Goal: Information Seeking & Learning: Learn about a topic

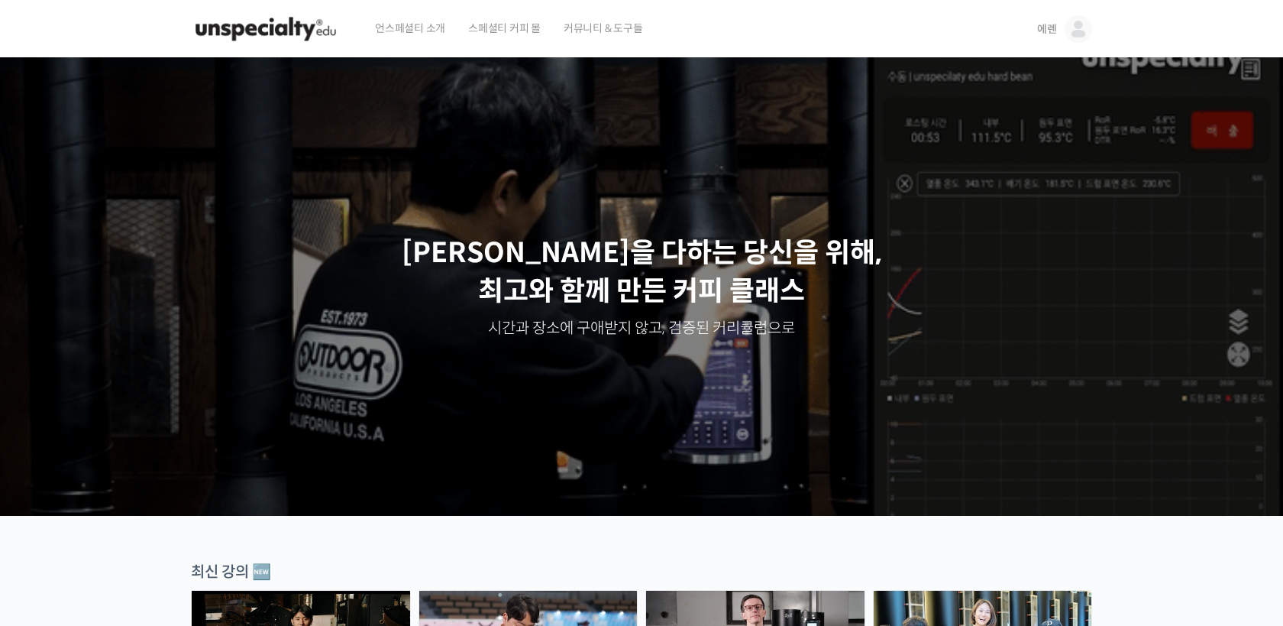
click at [1077, 22] on img at bounding box center [1078, 28] width 27 height 27
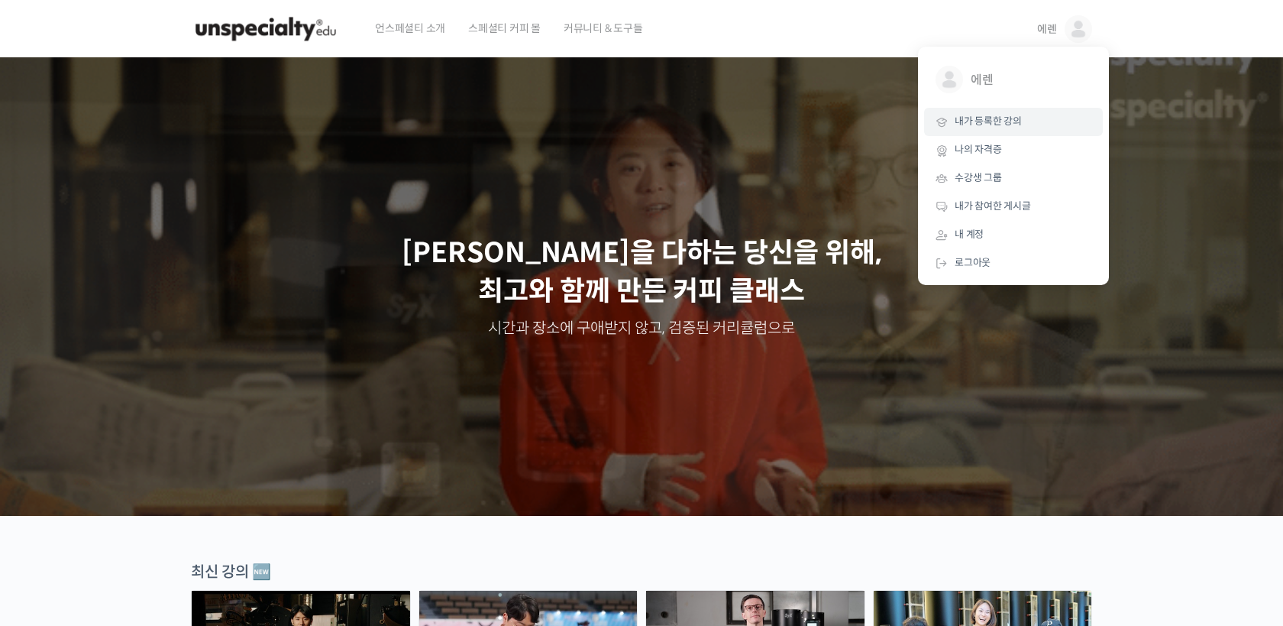
click at [999, 123] on span "내가 등록한 강의" at bounding box center [988, 121] width 67 height 13
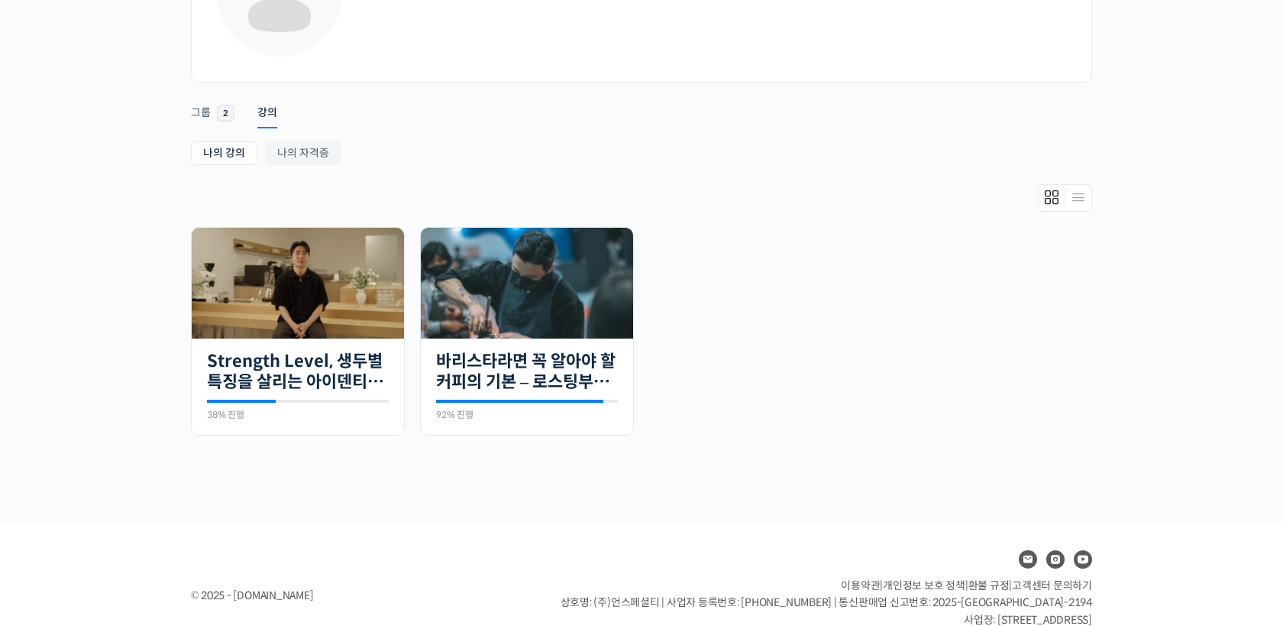
scroll to position [173, 0]
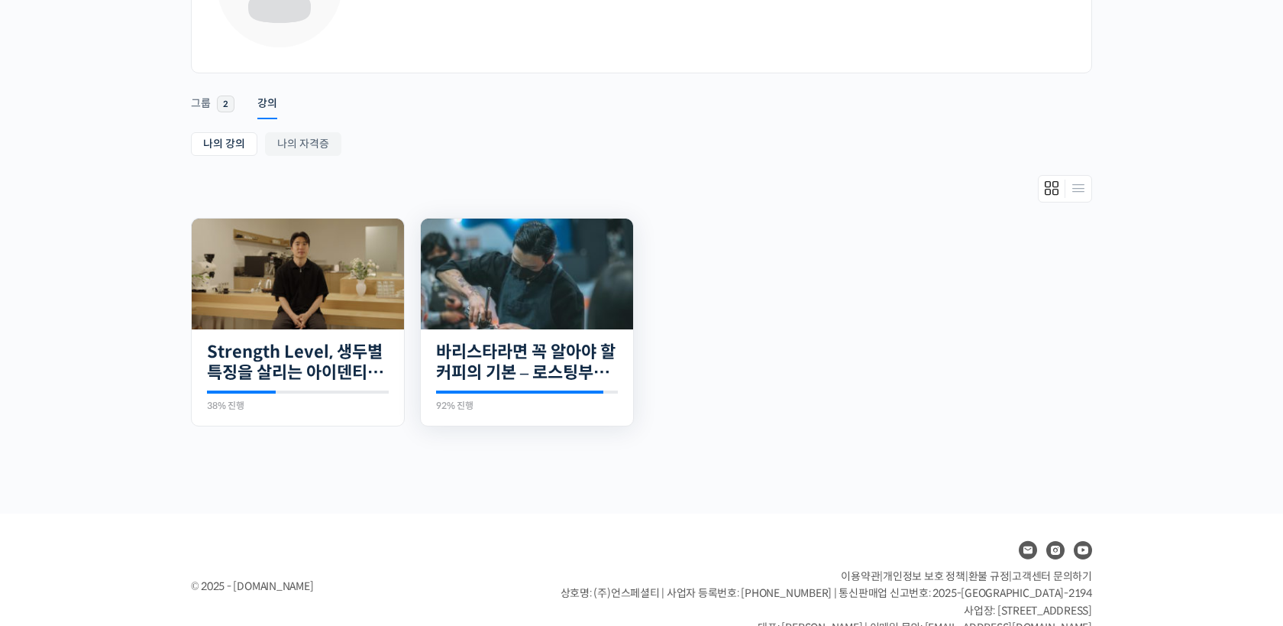
click at [536, 282] on img at bounding box center [527, 273] width 212 height 111
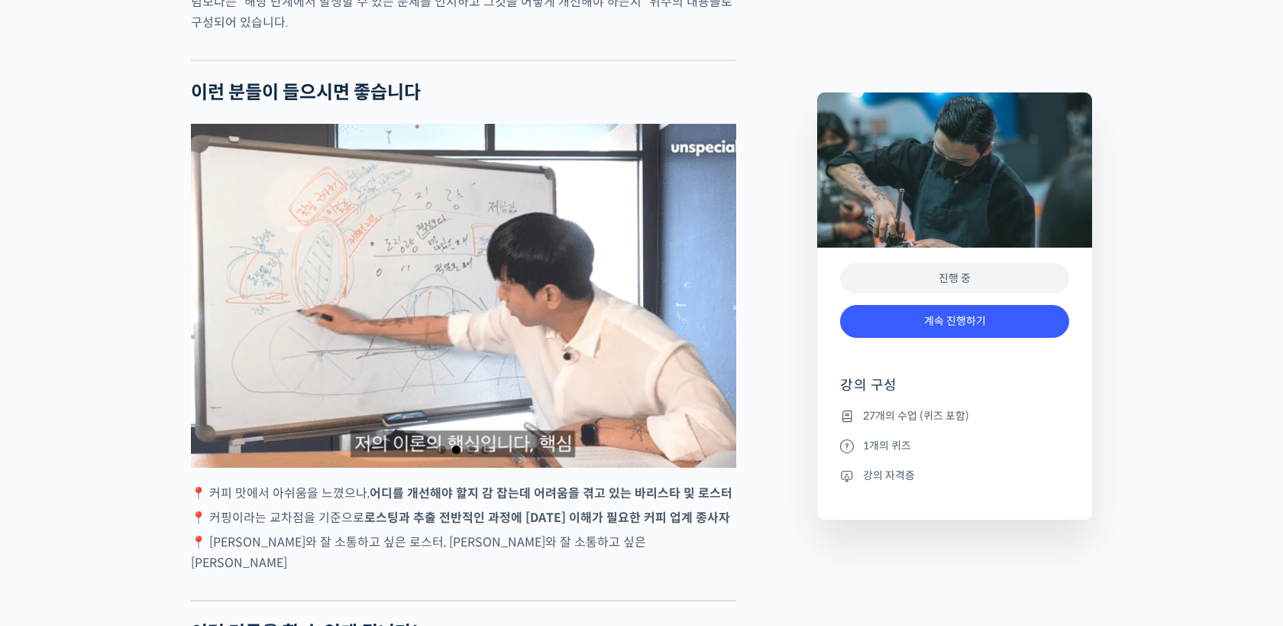
scroll to position [2748, 0]
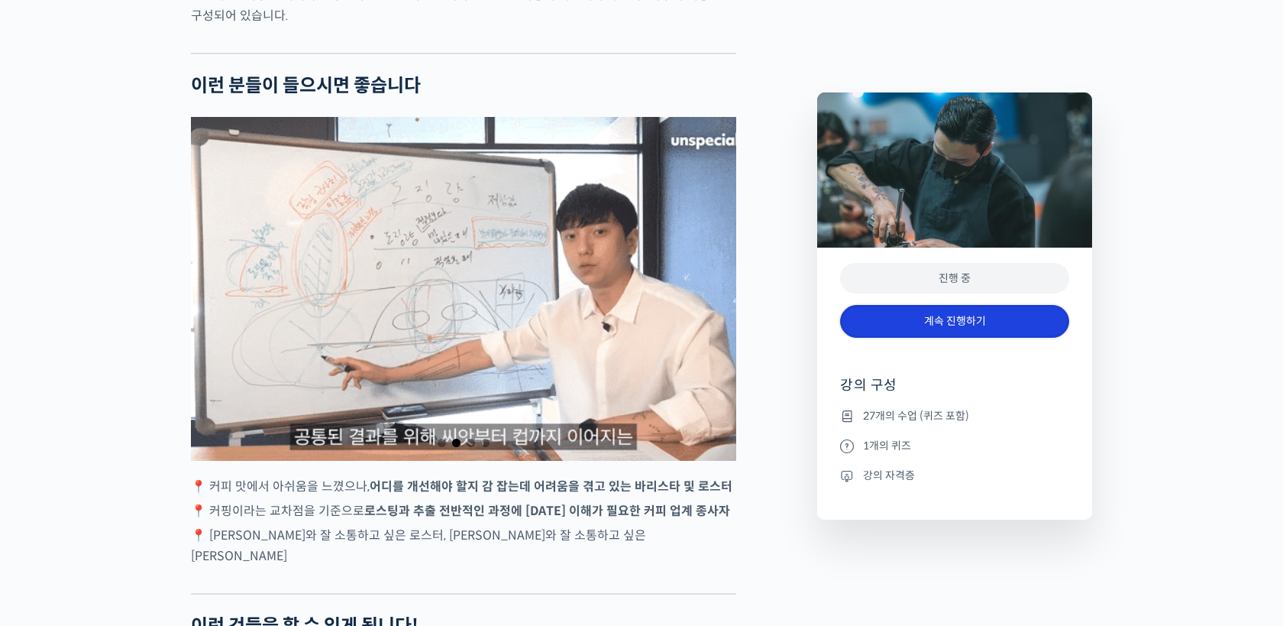
click at [934, 323] on link "계속 진행하기" at bounding box center [954, 321] width 229 height 33
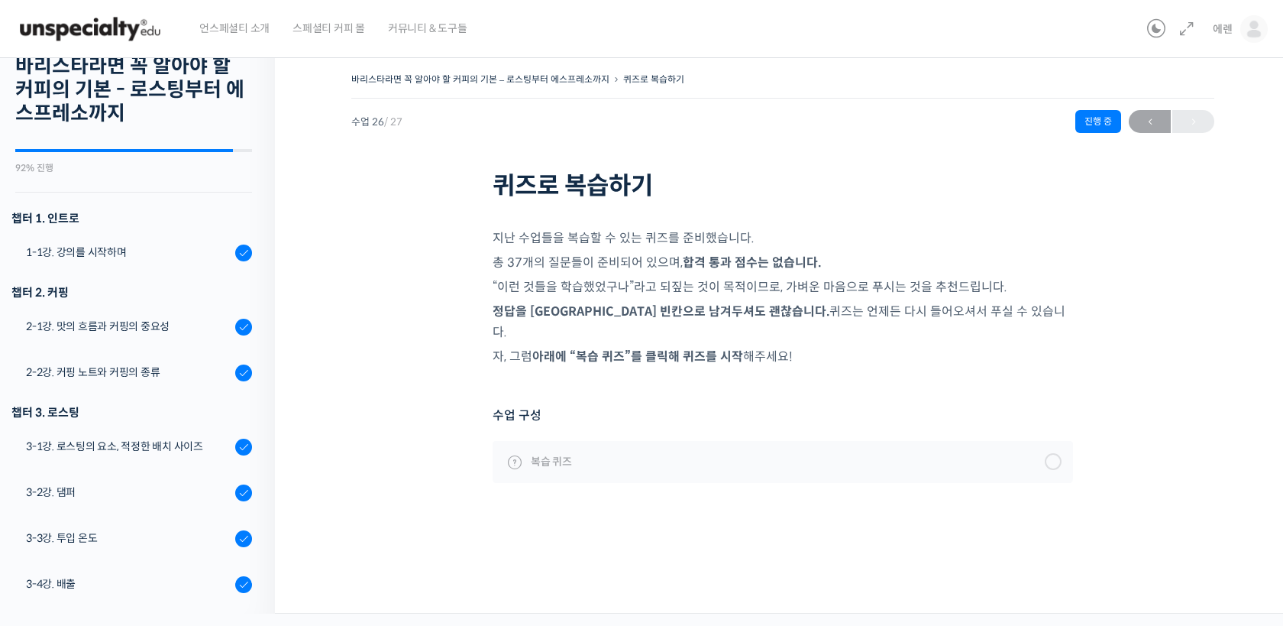
scroll to position [51, 0]
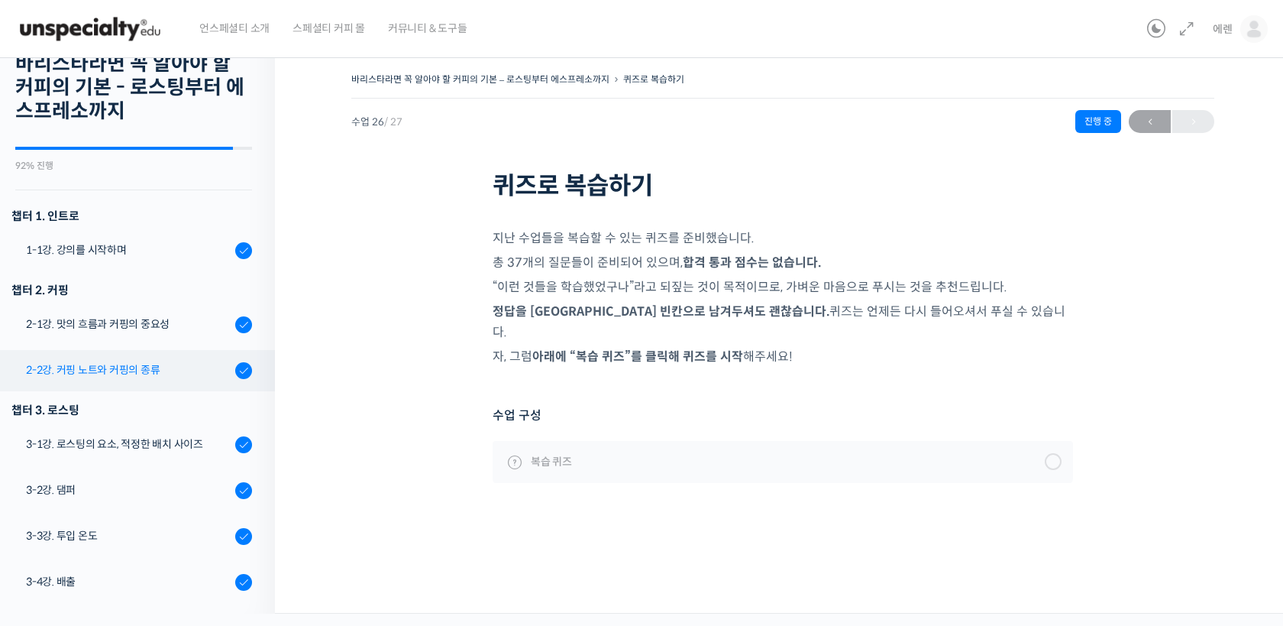
click at [144, 367] on div "2-2강. 커핑 노트와 커핑의 종류" at bounding box center [128, 369] width 205 height 17
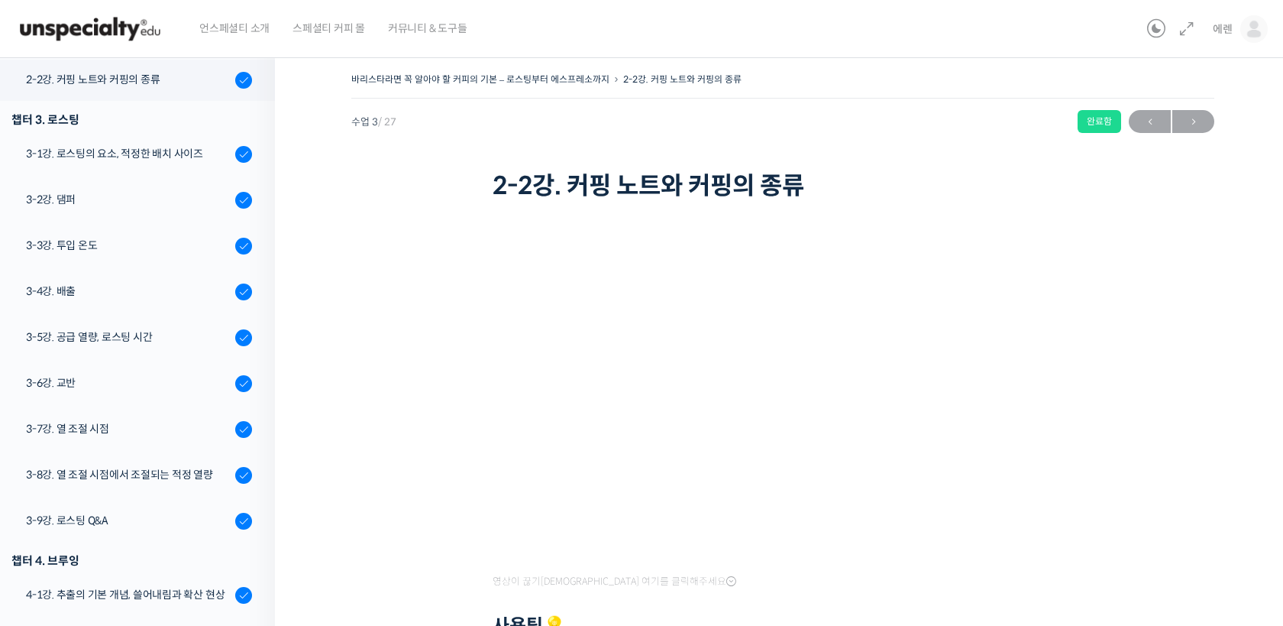
scroll to position [342, 0]
click at [147, 144] on div "3-1강. 로스팅의 요소, 적정한 배치 사이즈" at bounding box center [128, 152] width 205 height 17
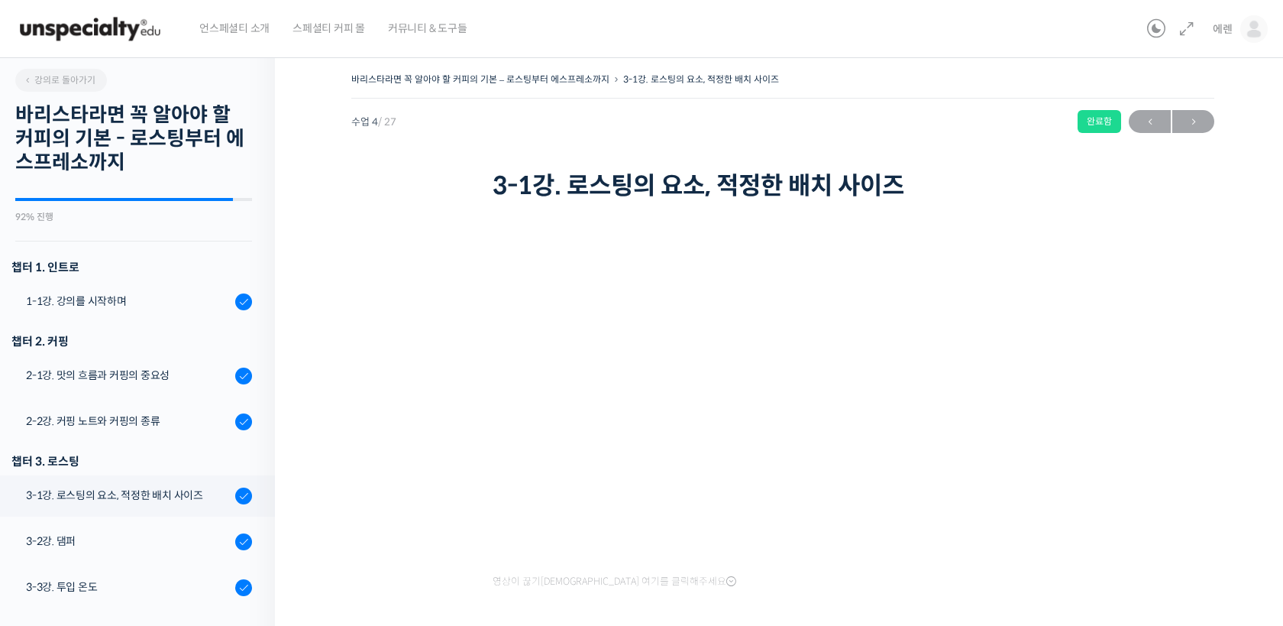
scroll to position [388, 0]
